Goal: Complete application form

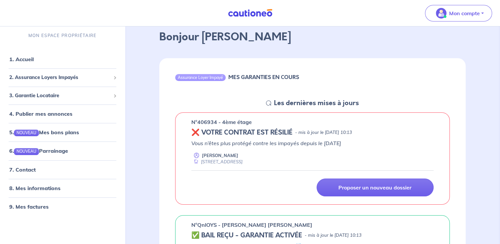
scroll to position [66, 0]
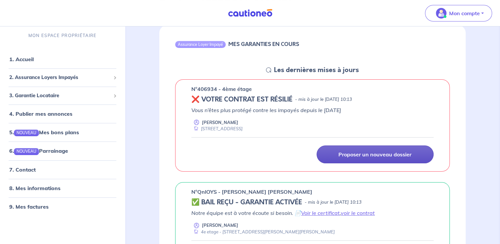
click at [376, 152] on p "Proposer un nouveau dossier" at bounding box center [374, 154] width 73 height 7
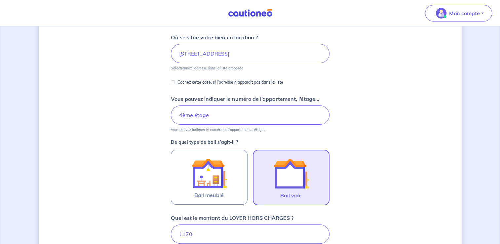
scroll to position [99, 0]
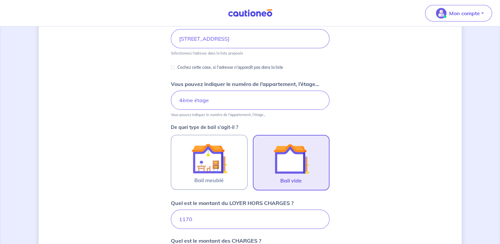
click at [294, 162] on img at bounding box center [291, 159] width 36 height 36
click at [0, 0] on input "Bail vide" at bounding box center [0, 0] width 0 height 0
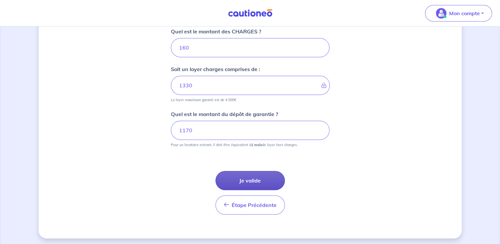
scroll to position [309, 0]
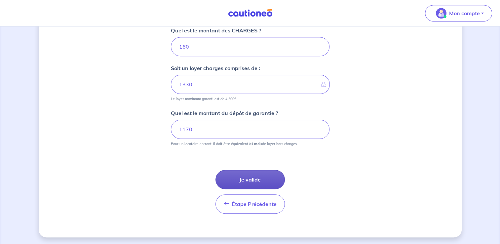
click at [249, 181] on button "Je valide" at bounding box center [249, 179] width 69 height 19
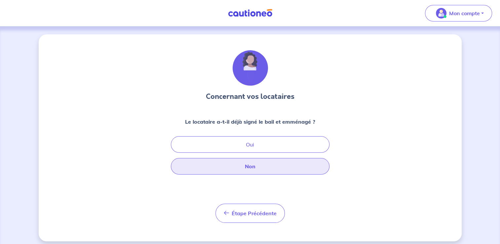
click at [257, 165] on button "Non" at bounding box center [250, 166] width 159 height 17
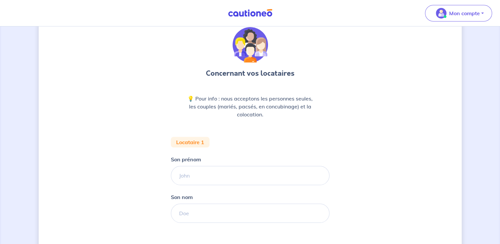
scroll to position [33, 0]
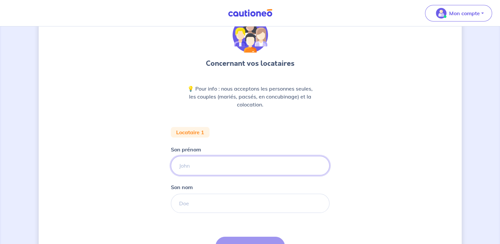
click at [192, 163] on input "Son prénom" at bounding box center [250, 165] width 159 height 19
type input "Laure"
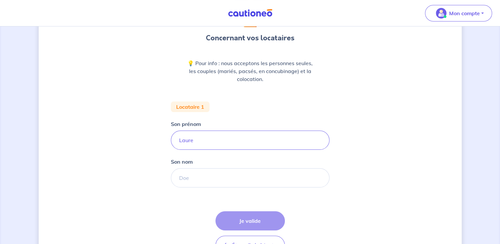
scroll to position [66, 0]
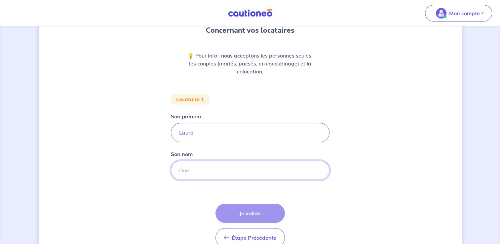
click at [186, 171] on input "Son nom" at bounding box center [250, 170] width 159 height 19
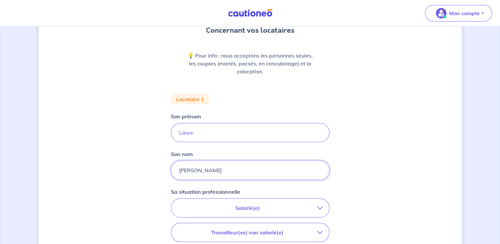
type input "[PERSON_NAME]"
click at [322, 208] on icon "button" at bounding box center [319, 207] width 5 height 5
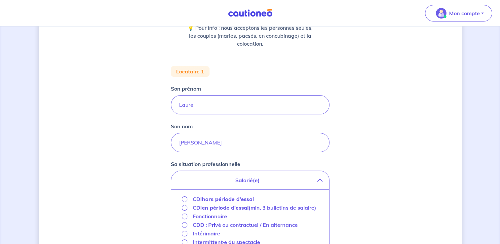
scroll to position [132, 0]
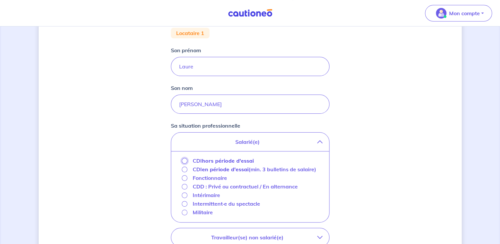
click at [183, 161] on input "CDI hors période d'essai" at bounding box center [185, 161] width 6 height 6
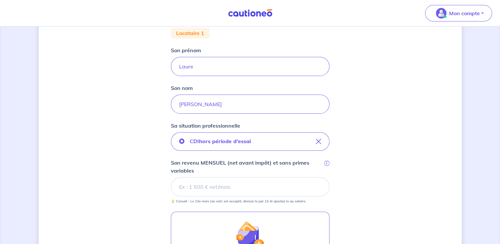
scroll to position [165, 0]
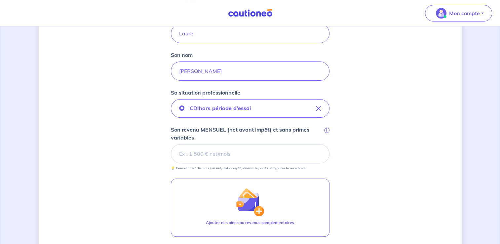
click at [183, 152] on input "Son revenu MENSUEL (net avant impôt) et sans primes variables i" at bounding box center [250, 153] width 159 height 19
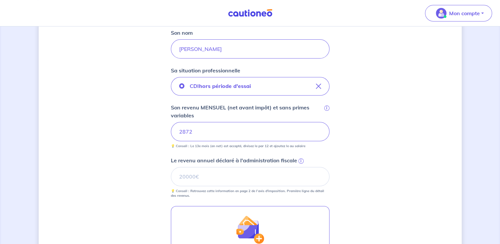
scroll to position [198, 0]
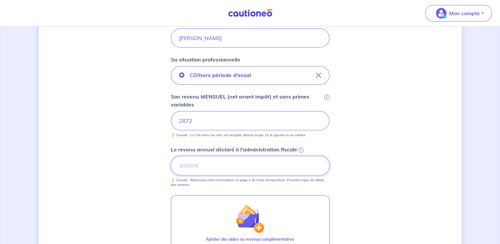
click at [178, 164] on input "Le revenu annuel déclaré à l'administration fiscale i" at bounding box center [250, 165] width 159 height 19
click at [299, 148] on span "i" at bounding box center [300, 149] width 5 height 5
click at [299, 156] on input "Le revenu annuel déclaré à l'administration fiscale i" at bounding box center [250, 165] width 159 height 19
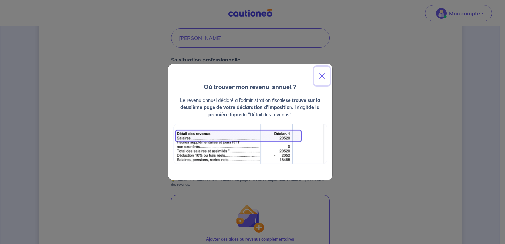
click at [321, 74] on button "Close" at bounding box center [322, 76] width 16 height 18
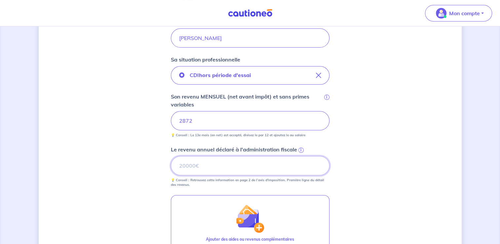
click at [183, 166] on input "Le revenu annuel déclaré à l'administration fiscale i" at bounding box center [250, 165] width 159 height 19
type input "23236"
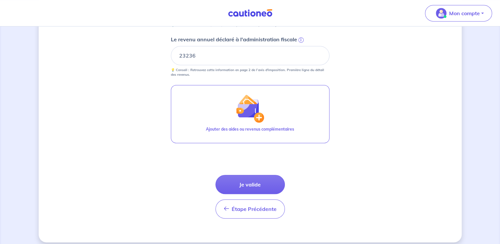
scroll to position [313, 0]
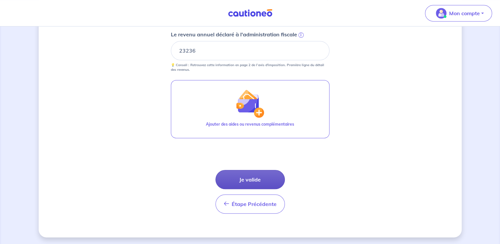
click at [254, 180] on button "Je valide" at bounding box center [249, 179] width 69 height 19
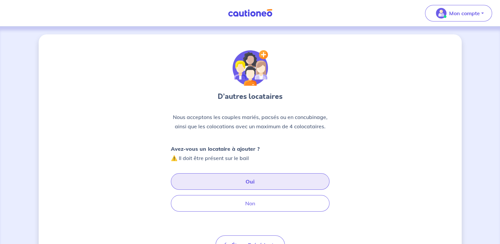
click at [254, 181] on button "Oui" at bounding box center [250, 181] width 159 height 17
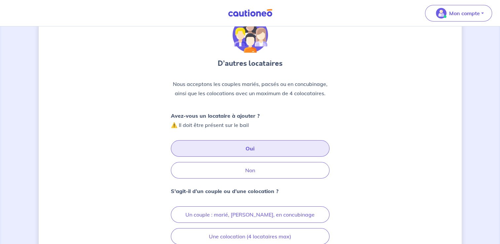
scroll to position [66, 0]
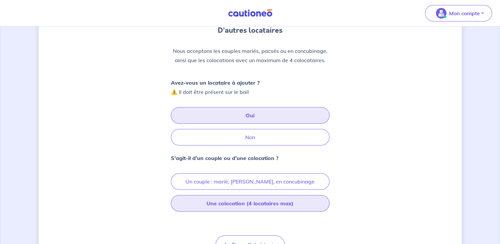
click at [226, 203] on button "Une colocation (4 locataires max)" at bounding box center [250, 203] width 159 height 17
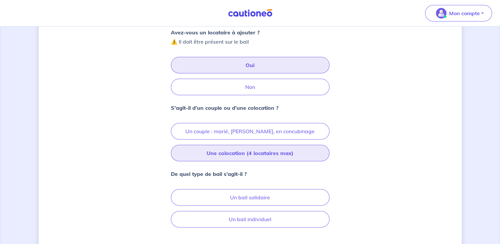
scroll to position [132, 0]
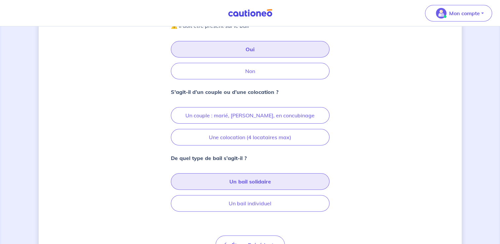
click at [246, 179] on button "Un bail solidaire" at bounding box center [250, 181] width 159 height 17
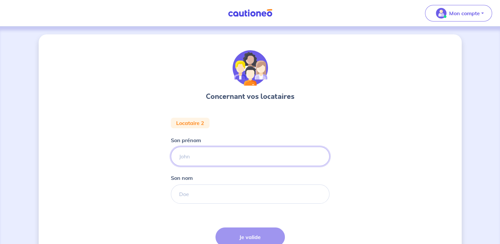
click at [178, 151] on input "Son prénom" at bounding box center [250, 156] width 159 height 19
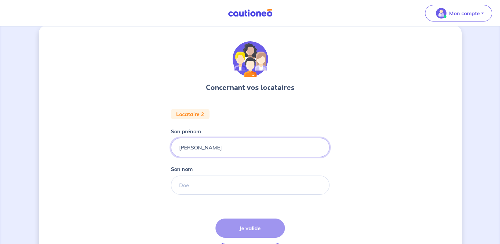
scroll to position [33, 0]
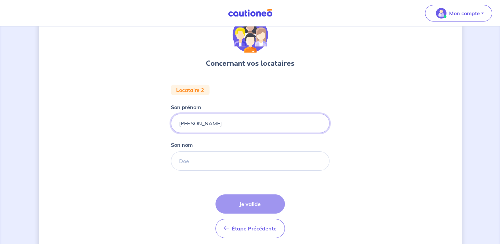
type input "[PERSON_NAME]"
click at [178, 159] on input "Son nom" at bounding box center [250, 160] width 159 height 19
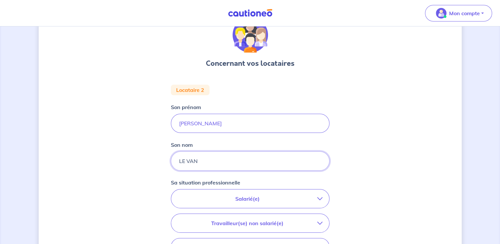
type input "LE VAN"
click at [318, 197] on icon "button" at bounding box center [319, 198] width 5 height 5
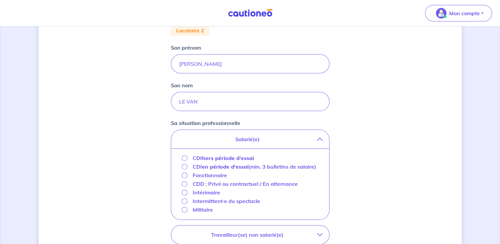
scroll to position [99, 0]
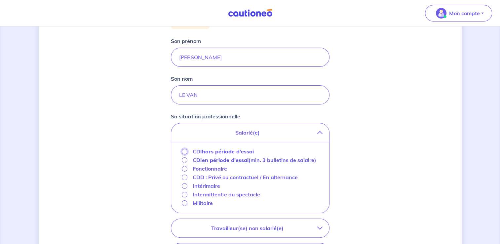
click at [182, 150] on input "CDI hors période d'essai" at bounding box center [185, 152] width 6 height 6
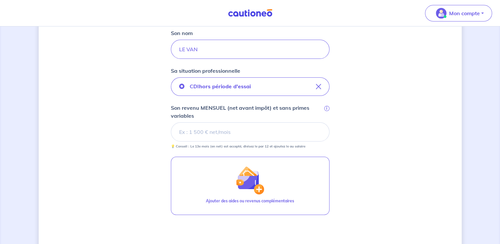
scroll to position [132, 0]
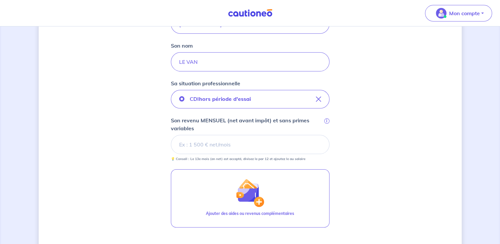
click at [192, 76] on form "Locataire 2 Son prénom [PERSON_NAME] nom LE VAN Sa situation professionnelle CD…" at bounding box center [250, 146] width 159 height 322
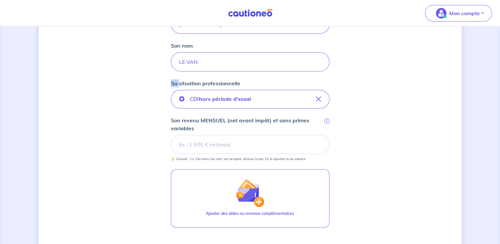
click at [192, 76] on form "Locataire 2 Son prénom [PERSON_NAME] nom LE VAN Sa situation professionnelle CD…" at bounding box center [250, 146] width 159 height 322
click at [192, 146] on input "Son revenu MENSUEL (net avant impôt) et sans primes variables i" at bounding box center [250, 144] width 159 height 19
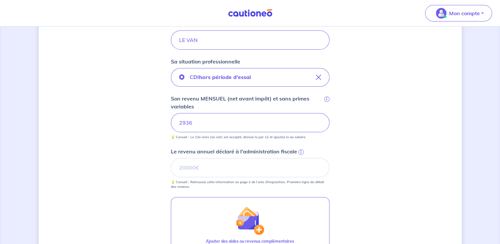
scroll to position [165, 0]
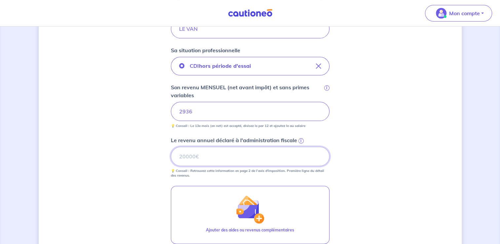
click at [179, 156] on input "Le revenu annuel déclaré à l'administration fiscale i" at bounding box center [250, 156] width 159 height 19
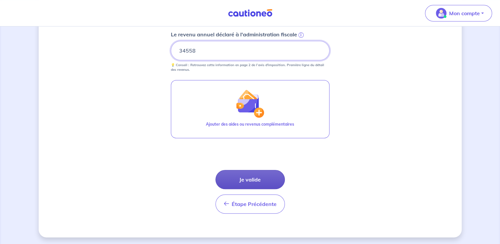
type input "34558"
click at [250, 179] on button "Je valide" at bounding box center [249, 179] width 69 height 19
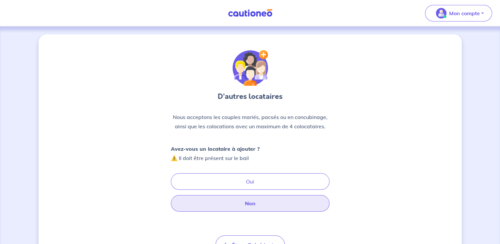
click at [249, 205] on button "Non" at bounding box center [250, 203] width 159 height 17
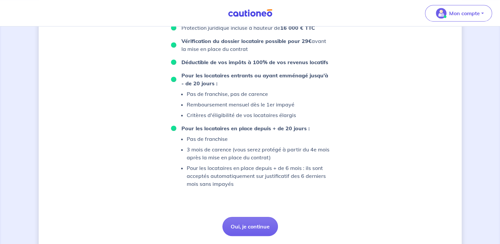
scroll to position [447, 0]
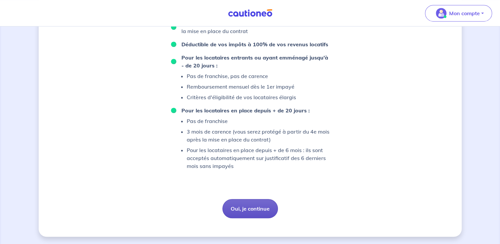
click at [253, 211] on button "Oui, je continue" at bounding box center [249, 208] width 55 height 19
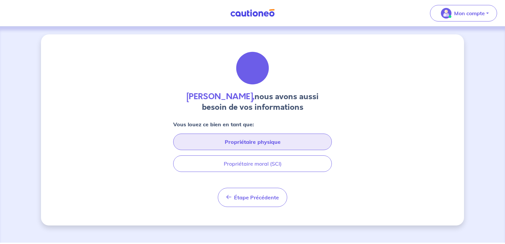
click at [243, 146] on button "Propriétaire physique" at bounding box center [252, 141] width 159 height 17
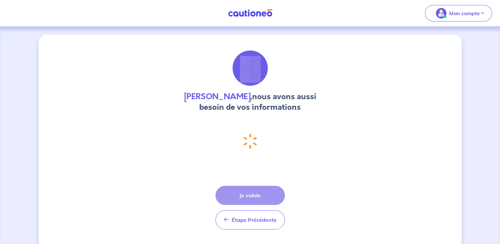
select select "FR"
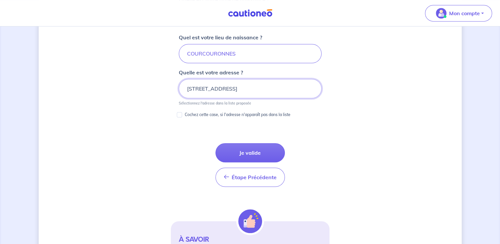
scroll to position [368, 0]
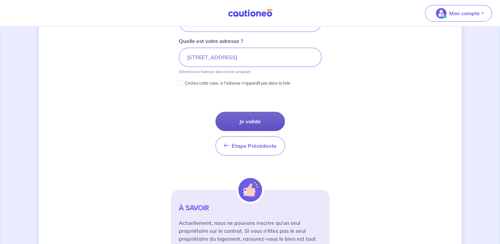
click at [252, 123] on button "Je valide" at bounding box center [249, 121] width 69 height 19
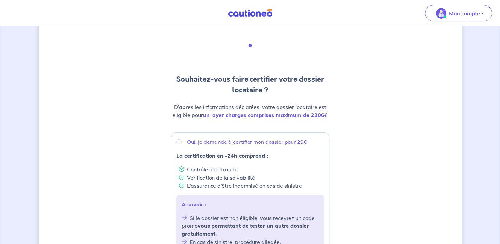
scroll to position [33, 0]
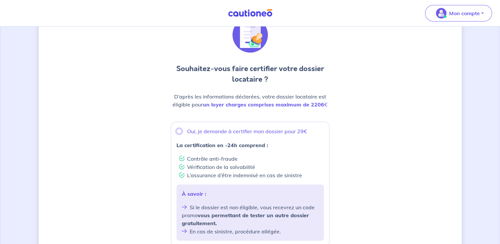
click at [178, 131] on input "Oui, je demande à certifier mon dossier pour 29€" at bounding box center [178, 130] width 5 height 5
radio input "true"
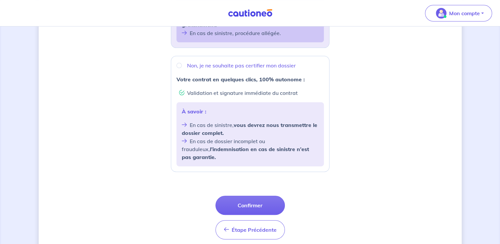
scroll to position [251, 0]
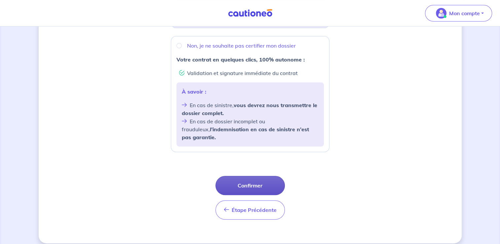
click at [250, 178] on button "Confirmer" at bounding box center [249, 185] width 69 height 19
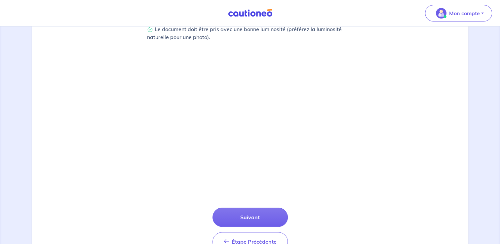
scroll to position [229, 0]
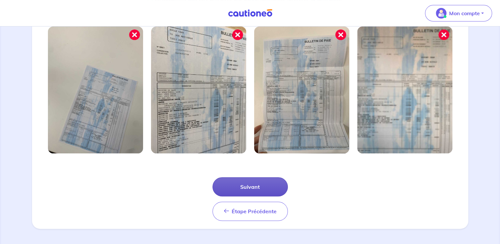
click at [247, 184] on button "Suivant" at bounding box center [249, 186] width 75 height 19
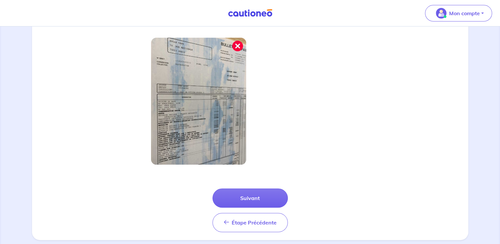
scroll to position [197, 0]
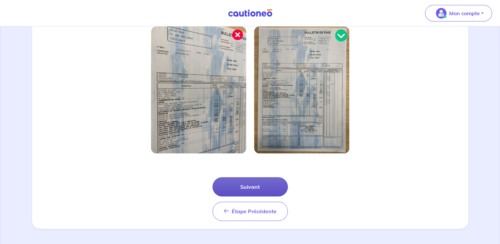
click at [254, 189] on button "Suivant" at bounding box center [249, 186] width 75 height 19
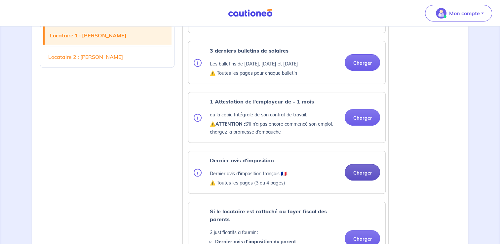
scroll to position [264, 0]
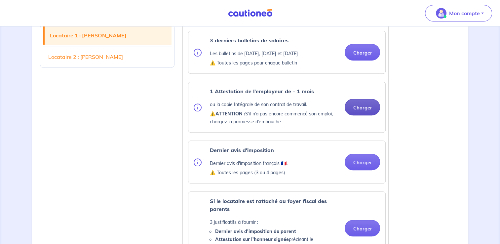
click at [360, 115] on button "Charger" at bounding box center [361, 107] width 35 height 17
click at [362, 115] on button "Charger" at bounding box center [361, 107] width 35 height 17
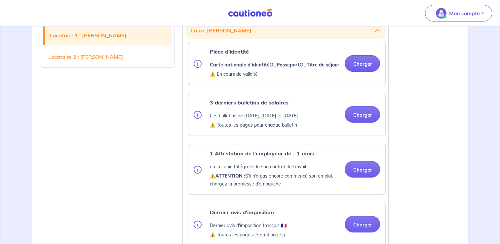
scroll to position [231, 0]
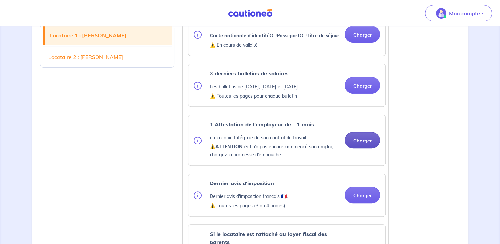
click at [368, 147] on button "Charger" at bounding box center [361, 140] width 35 height 17
click at [361, 148] on button "Charger" at bounding box center [361, 140] width 35 height 17
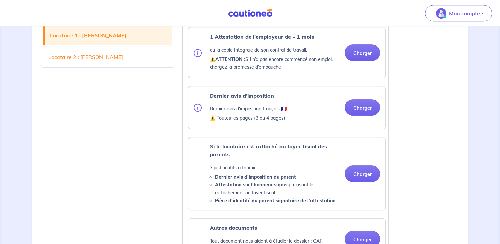
scroll to position [330, 0]
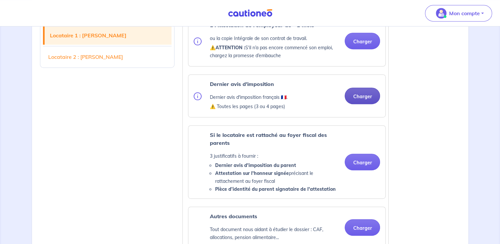
click at [360, 104] on button "Charger" at bounding box center [361, 96] width 35 height 17
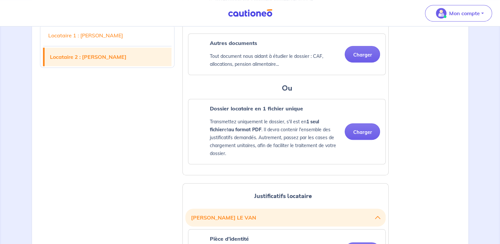
scroll to position [561, 0]
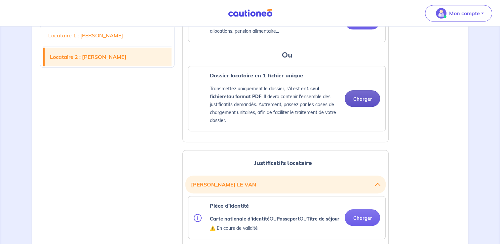
click at [363, 107] on button "Charger" at bounding box center [361, 98] width 35 height 17
click at [359, 102] on button "Charger" at bounding box center [361, 98] width 35 height 17
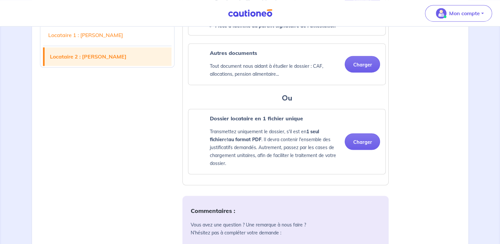
scroll to position [991, 0]
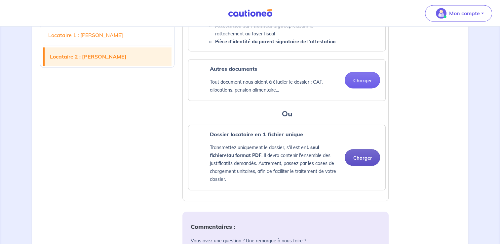
click at [362, 165] on button "Charger" at bounding box center [361, 157] width 35 height 17
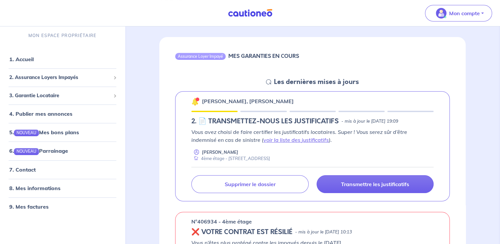
scroll to position [66, 0]
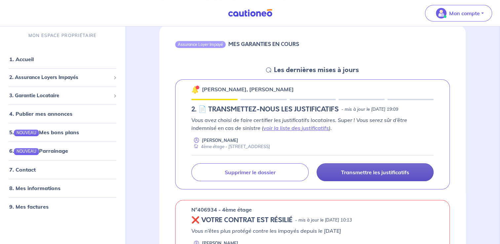
click at [385, 171] on p "Transmettre les justificatifs" at bounding box center [375, 172] width 68 height 7
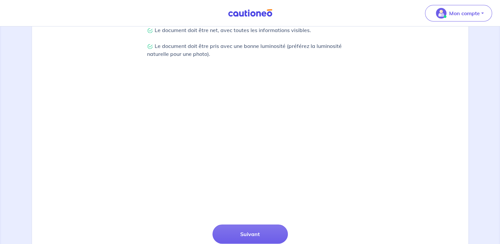
scroll to position [229, 0]
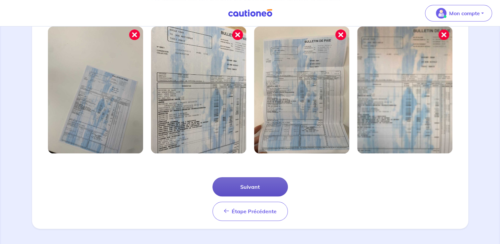
click at [245, 188] on button "Suivant" at bounding box center [249, 186] width 75 height 19
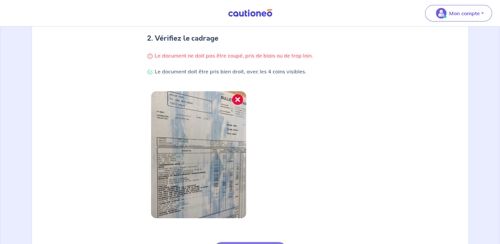
scroll to position [197, 0]
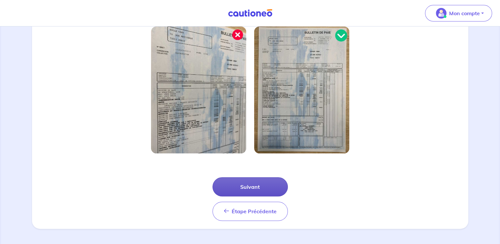
click at [255, 183] on button "Suivant" at bounding box center [249, 186] width 75 height 19
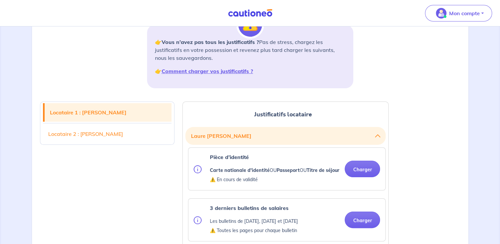
scroll to position [99, 0]
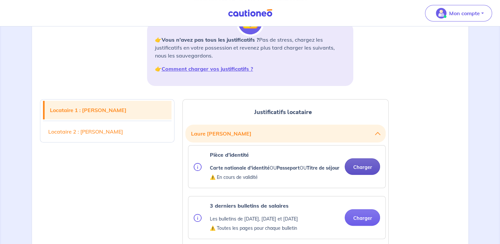
click at [358, 172] on button "Charger" at bounding box center [361, 166] width 35 height 17
click at [359, 171] on button "Charger" at bounding box center [361, 166] width 35 height 17
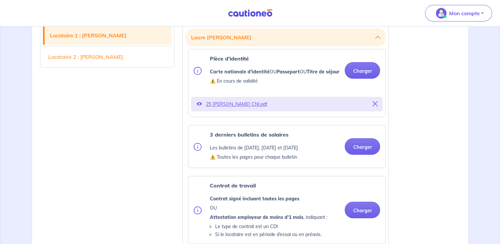
scroll to position [231, 0]
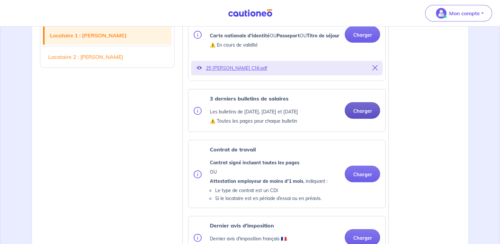
click at [362, 119] on button "Charger" at bounding box center [361, 110] width 35 height 17
click at [355, 118] on button "Charger" at bounding box center [361, 110] width 35 height 17
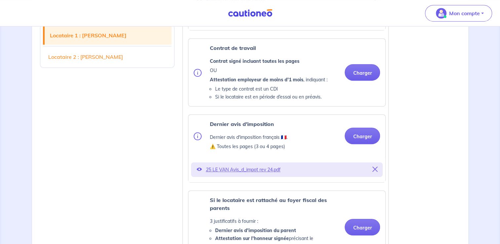
scroll to position [396, 0]
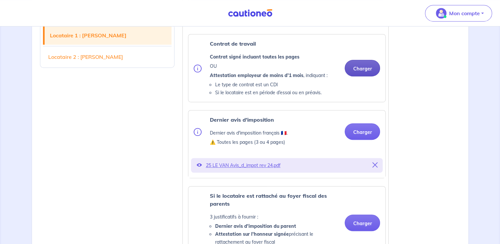
click at [366, 76] on button "Charger" at bounding box center [361, 68] width 35 height 17
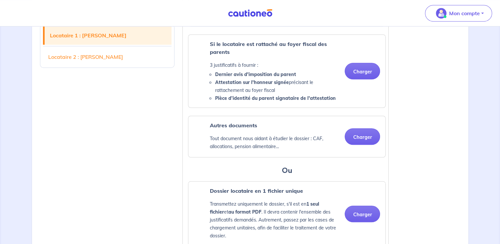
scroll to position [561, 0]
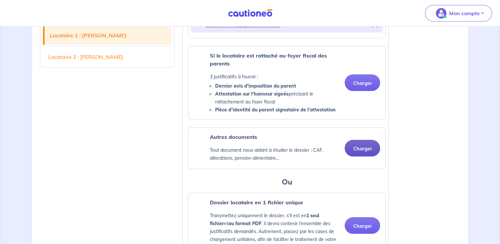
click at [357, 155] on button "Charger" at bounding box center [361, 148] width 35 height 17
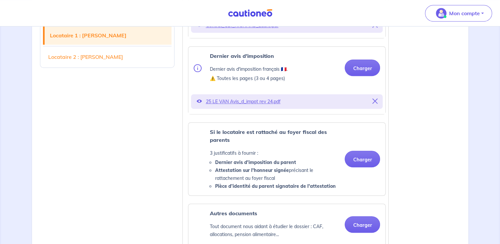
scroll to position [495, 0]
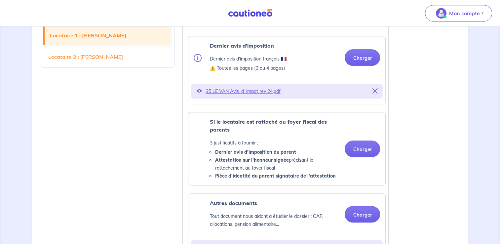
click at [376, 93] on icon at bounding box center [374, 90] width 5 height 5
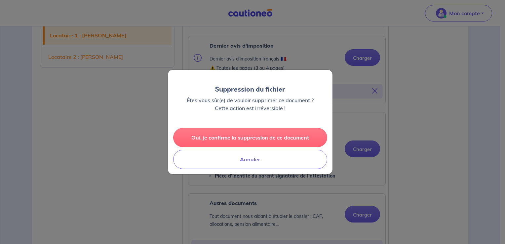
click at [242, 135] on button "Oui, je confirme la suppression de ce document" at bounding box center [250, 137] width 154 height 19
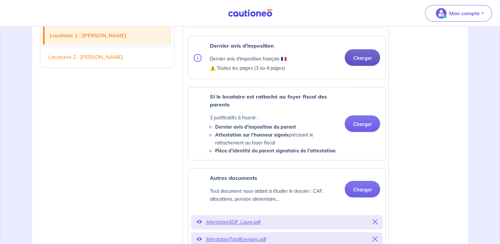
click at [354, 64] on button "Charger" at bounding box center [361, 57] width 35 height 17
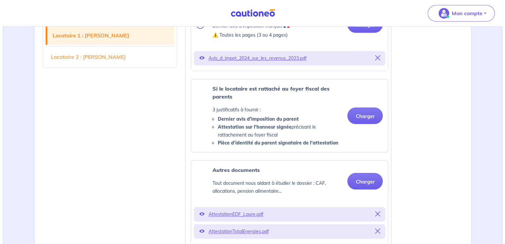
scroll to position [462, 0]
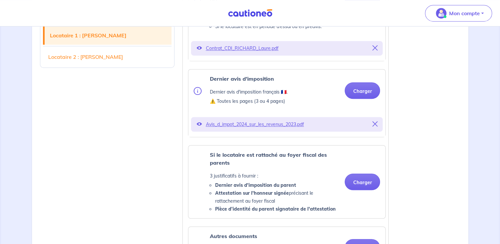
click at [245, 129] on p "Avis_d_impot_2024_sur_les_revenus_2023.pdf" at bounding box center [286, 124] width 162 height 9
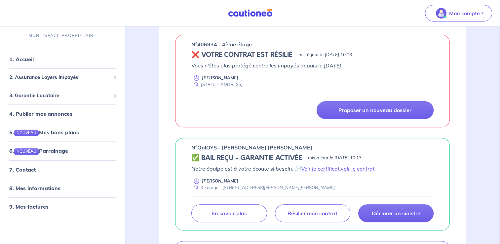
scroll to position [165, 0]
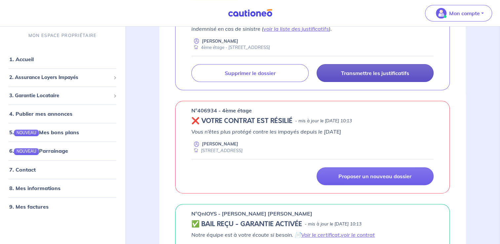
click at [372, 73] on p "Transmettre les justificatifs" at bounding box center [375, 73] width 68 height 7
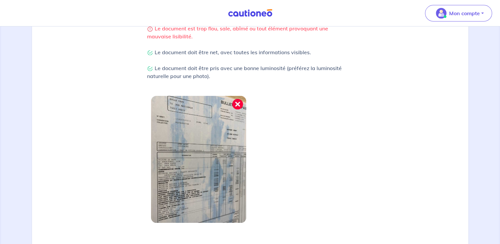
scroll to position [229, 0]
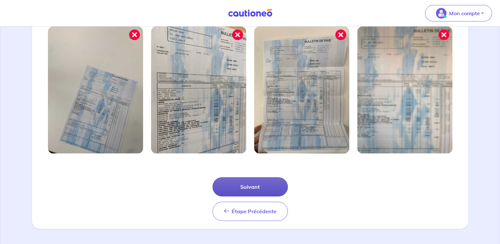
click at [241, 184] on button "Suivant" at bounding box center [249, 186] width 75 height 19
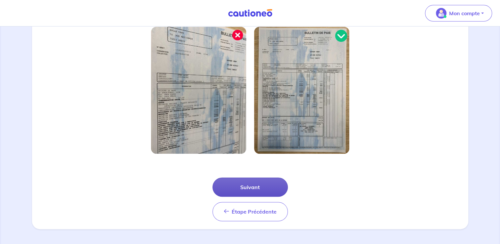
scroll to position [197, 0]
click at [255, 184] on button "Suivant" at bounding box center [249, 186] width 75 height 19
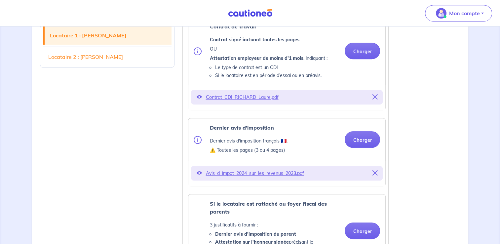
scroll to position [462, 0]
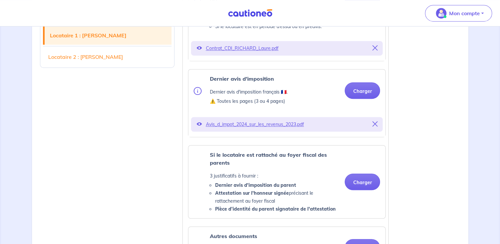
click at [376, 126] on icon at bounding box center [374, 123] width 5 height 5
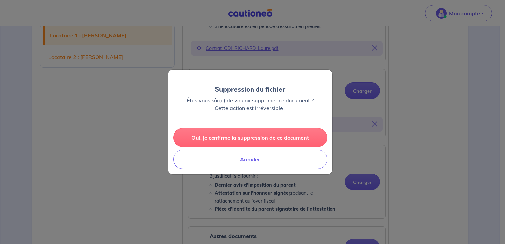
click at [251, 140] on button "Oui, je confirme la suppression de ce document" at bounding box center [250, 137] width 154 height 19
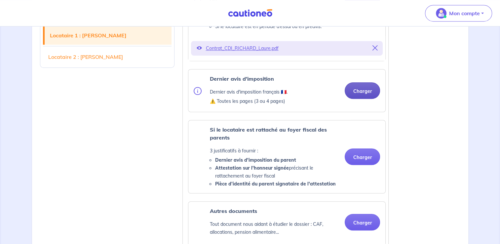
click at [367, 97] on button "Charger" at bounding box center [361, 90] width 35 height 17
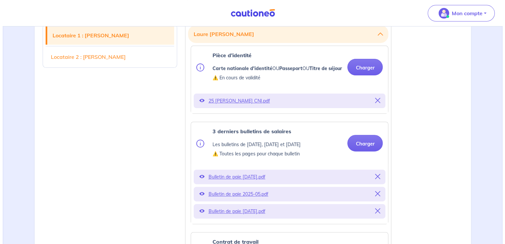
scroll to position [198, 0]
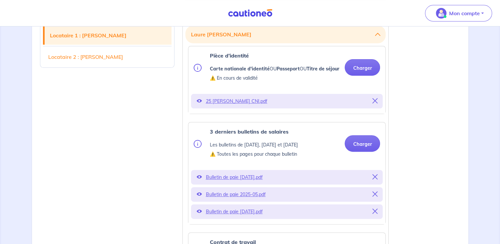
click at [247, 182] on p "Bulletin de paie 2025-06-1.pdf" at bounding box center [286, 176] width 162 height 9
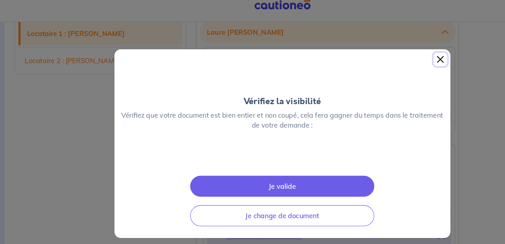
click at [372, 51] on button "Close" at bounding box center [374, 56] width 11 height 11
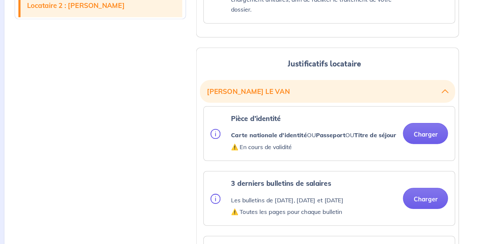
scroll to position [803, 0]
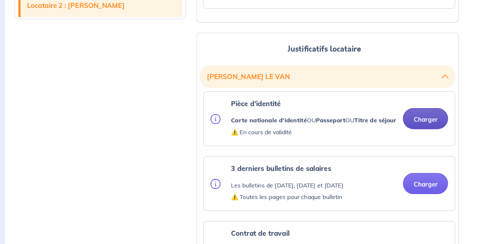
click at [361, 154] on button "Charger" at bounding box center [361, 145] width 35 height 17
click at [369, 154] on button "Charger" at bounding box center [361, 145] width 35 height 17
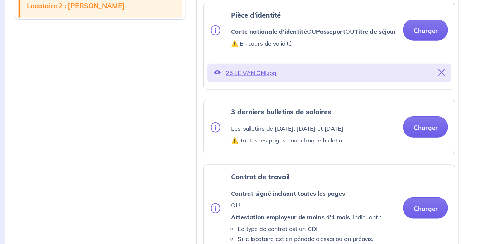
scroll to position [880, 0]
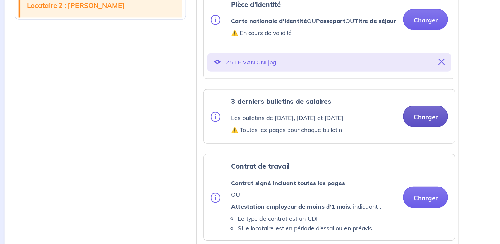
click at [358, 152] on button "Charger" at bounding box center [361, 143] width 35 height 17
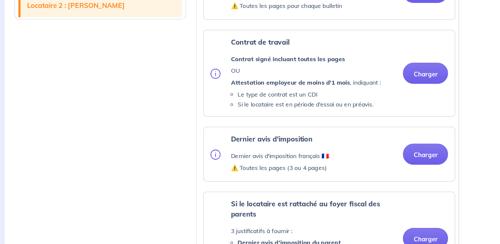
scroll to position [984, 0]
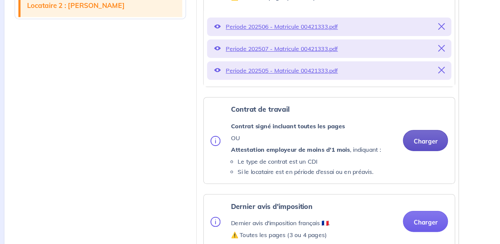
click at [364, 171] on button "Charger" at bounding box center [361, 162] width 35 height 17
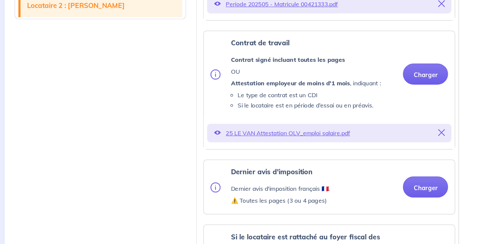
scroll to position [1062, 0]
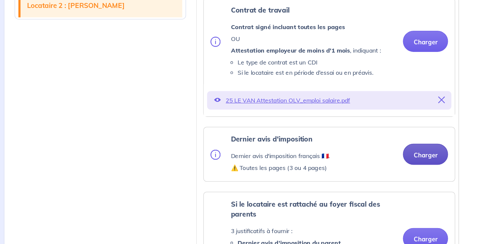
click at [362, 182] on button "Charger" at bounding box center [361, 173] width 35 height 17
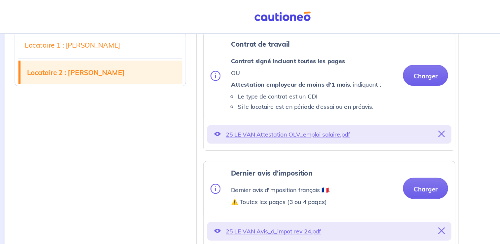
scroll to position [1080, 0]
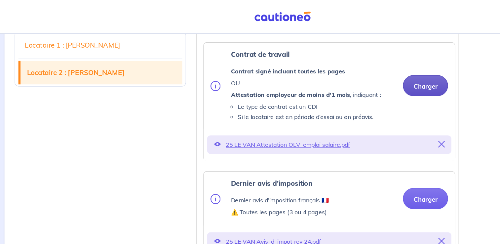
click at [357, 75] on button "Charger" at bounding box center [361, 67] width 35 height 17
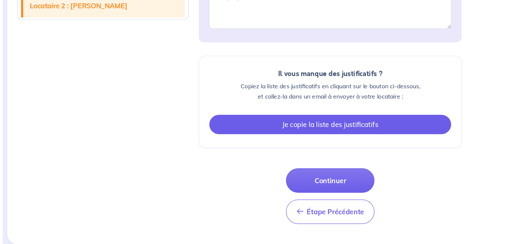
scroll to position [1565, 0]
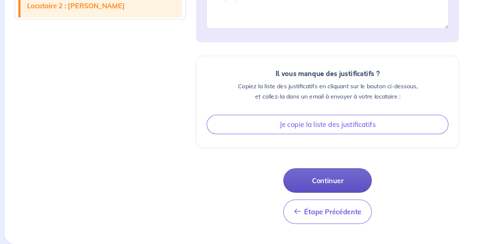
click at [289, 197] on button "Continuer" at bounding box center [285, 193] width 69 height 19
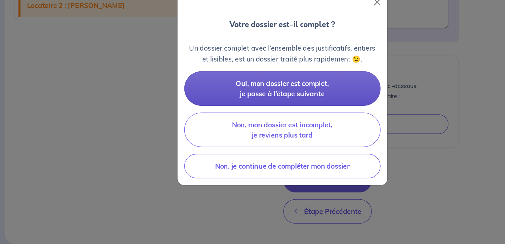
click at [268, 123] on span "Oui, mon dossier est complet, je passe à l’étape suivante" at bounding box center [249, 122] width 73 height 15
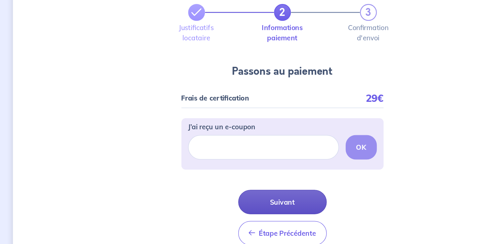
click at [249, 209] on button "Suivant" at bounding box center [249, 210] width 69 height 19
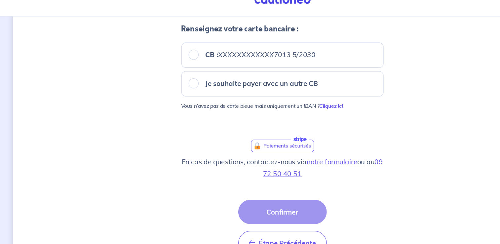
scroll to position [83, 0]
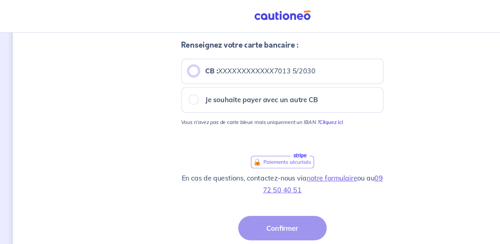
click at [180, 56] on input "CB : XXXXXXXXXXXX7013 5/2030" at bounding box center [180, 57] width 8 height 8
radio input "true"
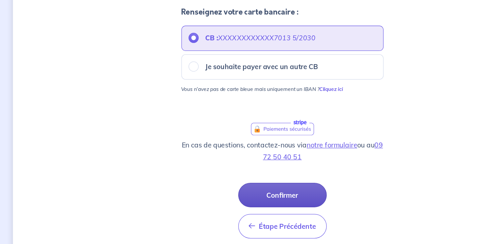
click at [246, 181] on button "Confirmer" at bounding box center [249, 179] width 69 height 19
